Goal: Information Seeking & Learning: Learn about a topic

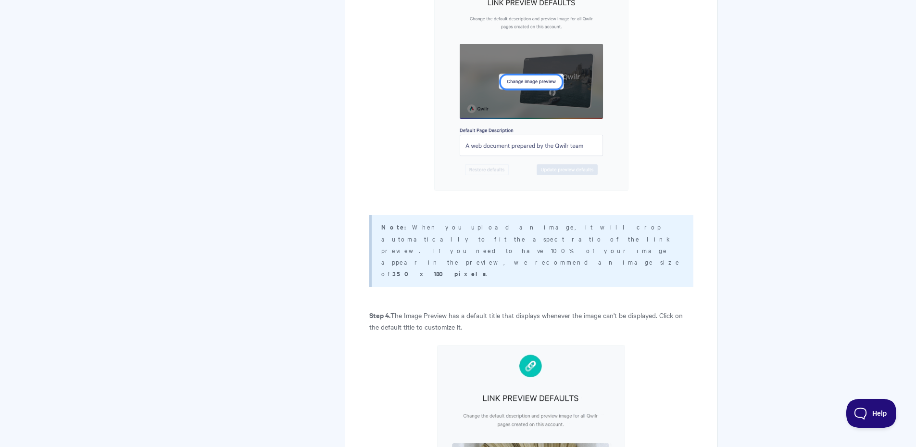
scroll to position [2391, 0]
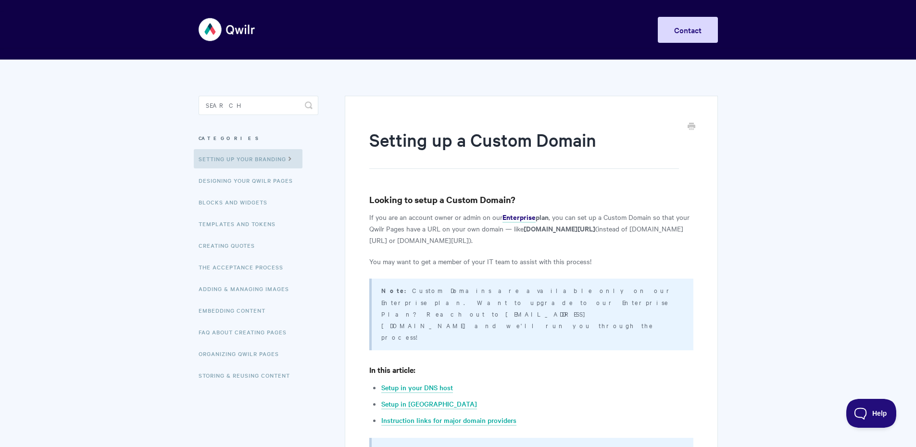
click at [222, 27] on img at bounding box center [227, 30] width 57 height 36
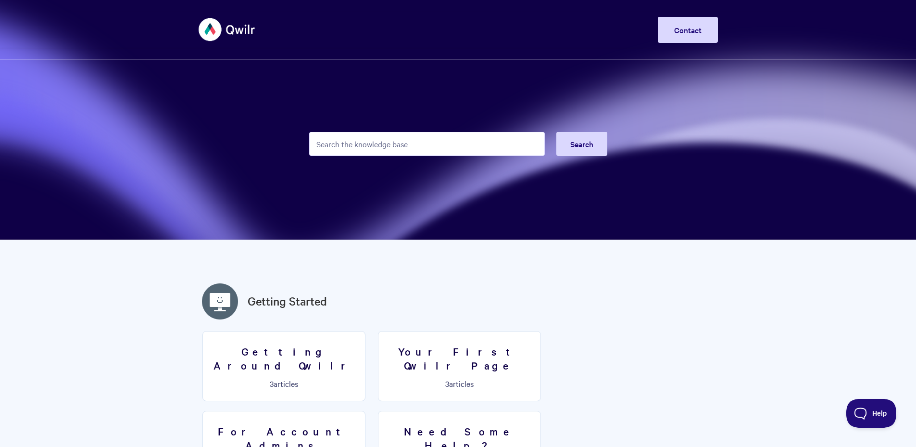
click at [232, 30] on img at bounding box center [227, 30] width 57 height 36
click at [423, 143] on input "Search the knowledge base" at bounding box center [427, 144] width 236 height 24
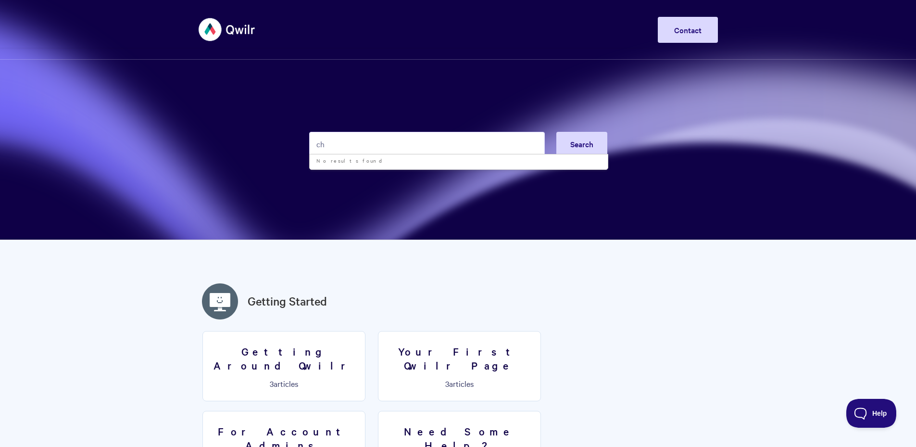
type input "c"
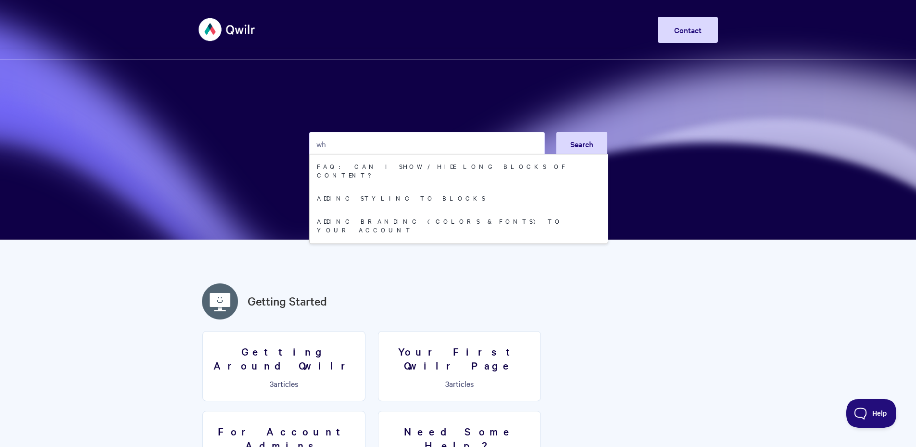
type input "w"
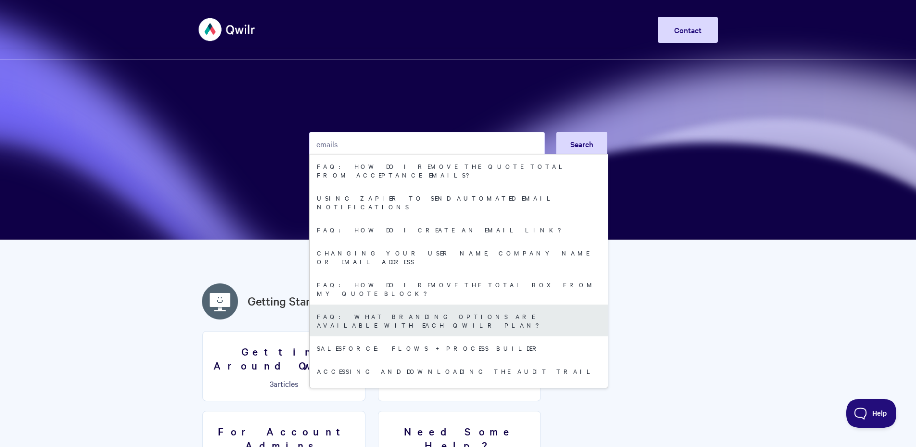
type input "emails"
click at [426, 305] on link "FAQ: What branding options are available with each Qwilr plan?" at bounding box center [459, 321] width 298 height 32
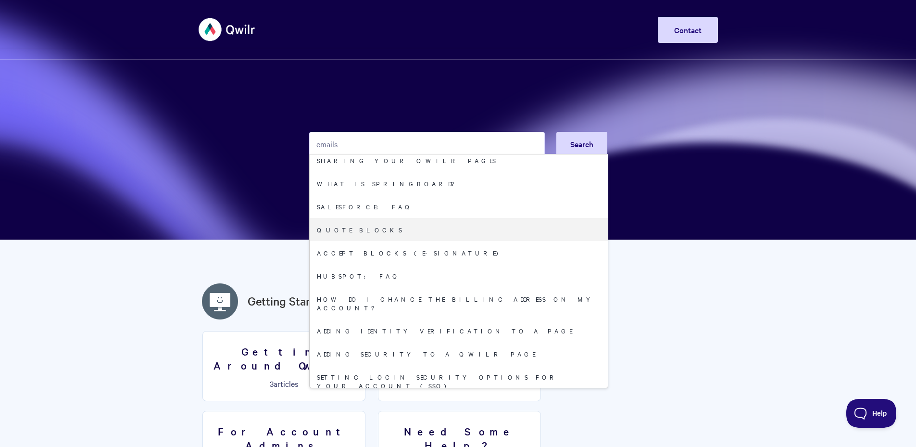
scroll to position [234, 0]
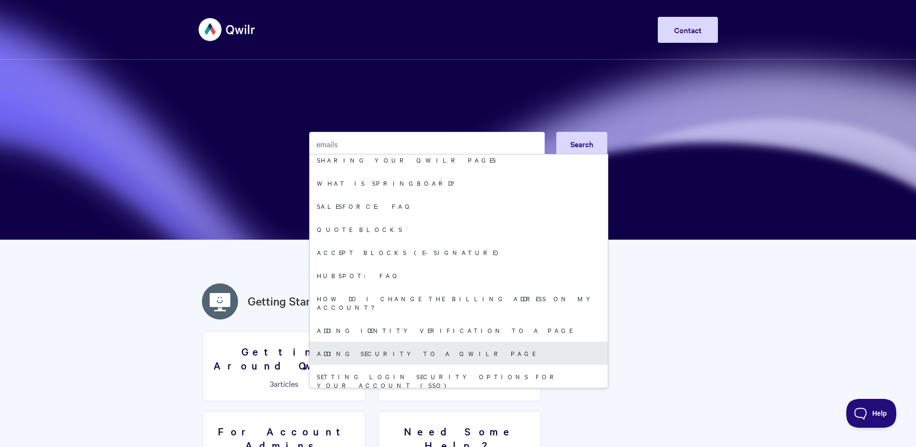
click at [388, 342] on link "Adding security to a Qwilr Page" at bounding box center [459, 353] width 298 height 23
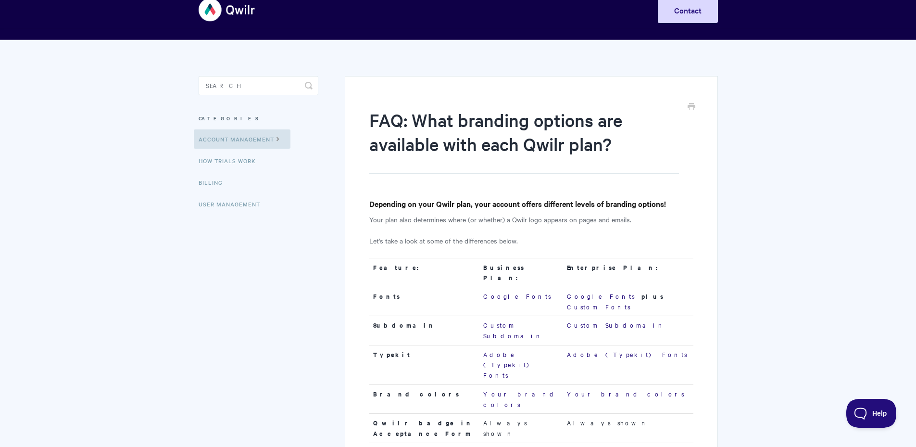
scroll to position [17, 0]
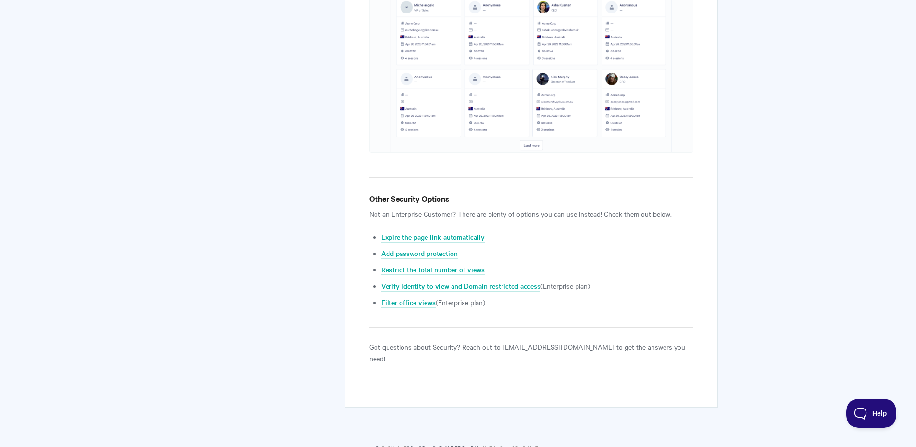
scroll to position [3532, 0]
